Goal: Transaction & Acquisition: Download file/media

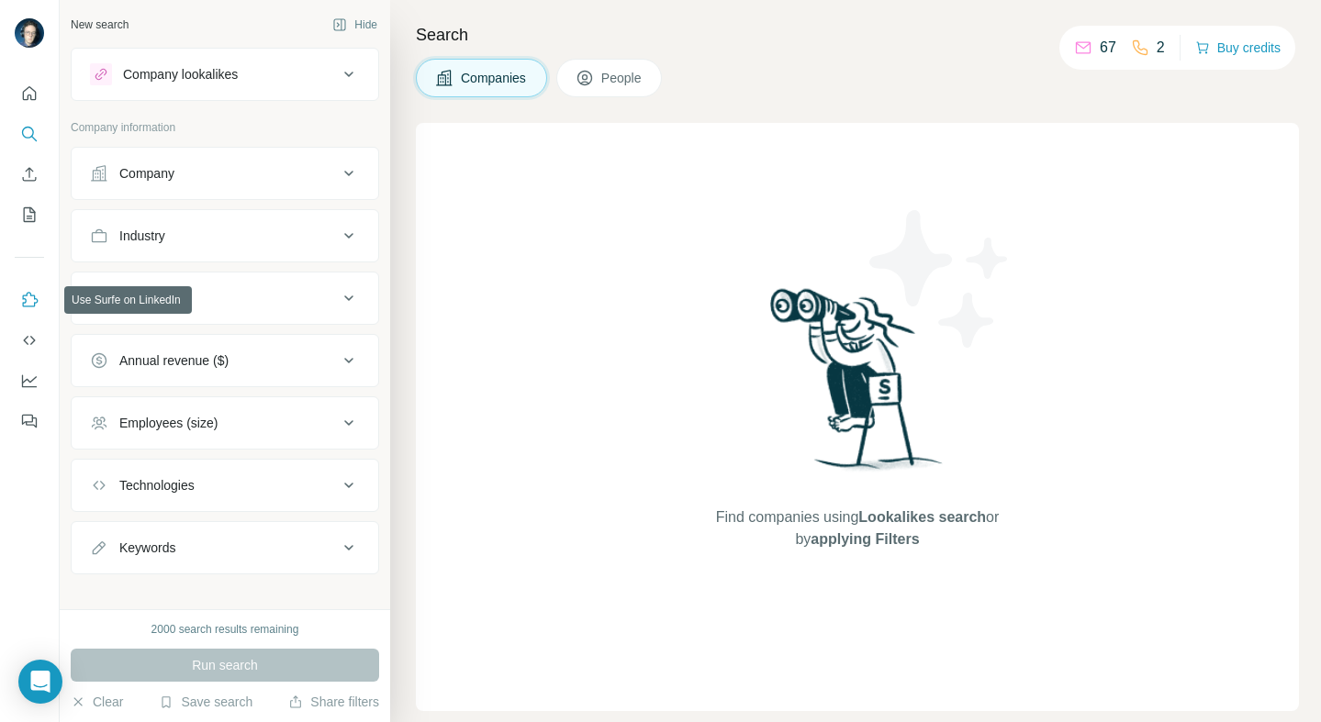
click at [30, 295] on icon "Use Surfe on LinkedIn" at bounding box center [29, 300] width 18 height 18
